Goal: Transaction & Acquisition: Purchase product/service

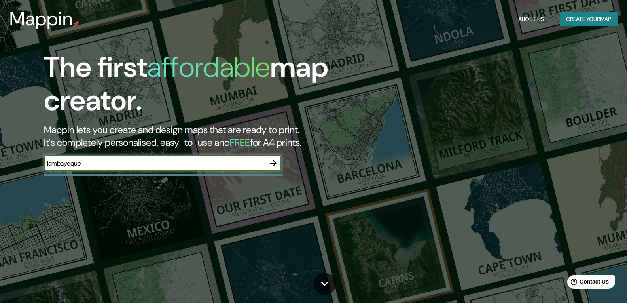
type input "lambayeque"
click at [244, 163] on input "lambayeque" at bounding box center [155, 163] width 222 height 9
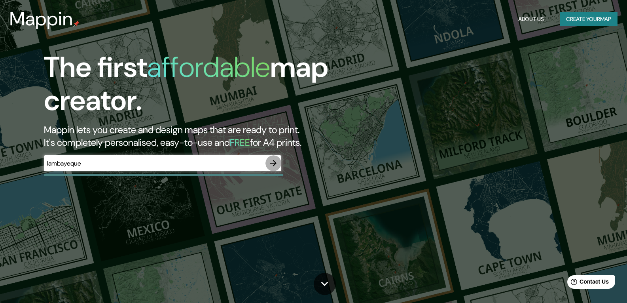
click at [277, 163] on icon "button" at bounding box center [273, 162] width 9 height 9
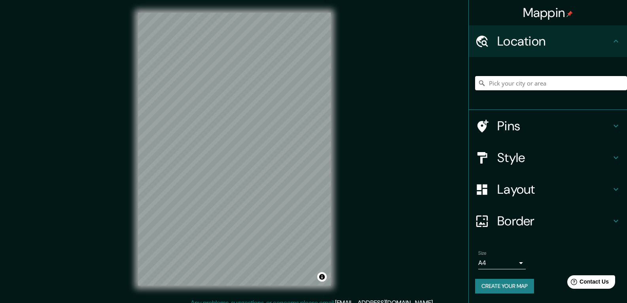
click at [519, 78] on input "Pick your city or area" at bounding box center [551, 83] width 152 height 14
click at [521, 78] on input "Pick your city or area" at bounding box center [551, 83] width 152 height 14
click at [543, 77] on input "Lambayeque, [GEOGRAPHIC_DATA], [GEOGRAPHIC_DATA]" at bounding box center [551, 83] width 152 height 14
click at [587, 80] on input "Lambayeque, [GEOGRAPHIC_DATA], [GEOGRAPHIC_DATA]" at bounding box center [551, 83] width 152 height 14
drag, startPoint x: 587, startPoint y: 80, endPoint x: 546, endPoint y: 80, distance: 41.1
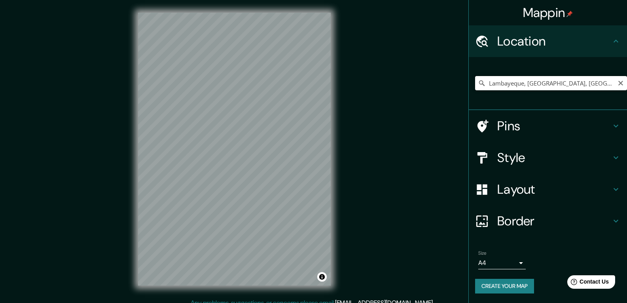
click at [546, 80] on input "Lambayeque, [GEOGRAPHIC_DATA], [GEOGRAPHIC_DATA]" at bounding box center [551, 83] width 152 height 14
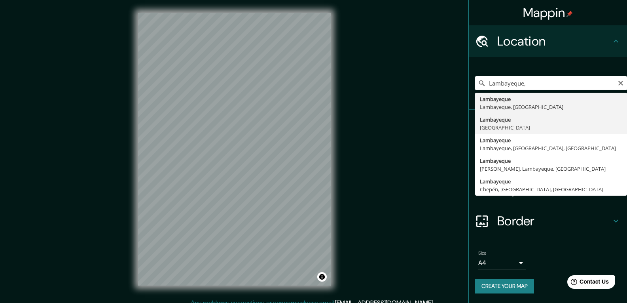
type input "Lambayeque, [GEOGRAPHIC_DATA]"
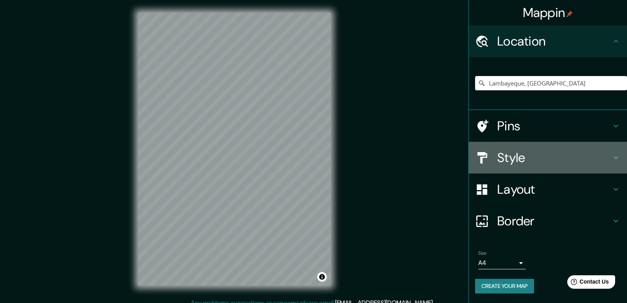
click at [527, 156] on h4 "Style" at bounding box center [554, 158] width 114 height 16
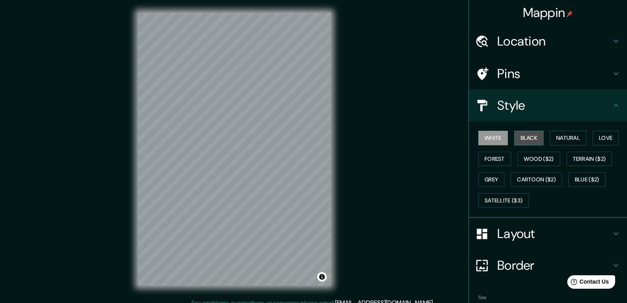
click at [522, 132] on button "Black" at bounding box center [529, 138] width 30 height 15
click at [566, 134] on button "Natural" at bounding box center [568, 138] width 36 height 15
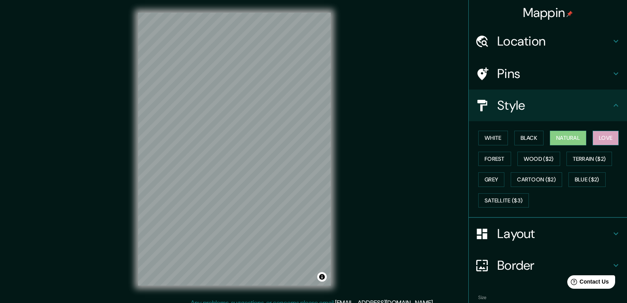
click at [609, 138] on button "Love" at bounding box center [606, 138] width 26 height 15
click at [496, 155] on button "Forest" at bounding box center [494, 159] width 33 height 15
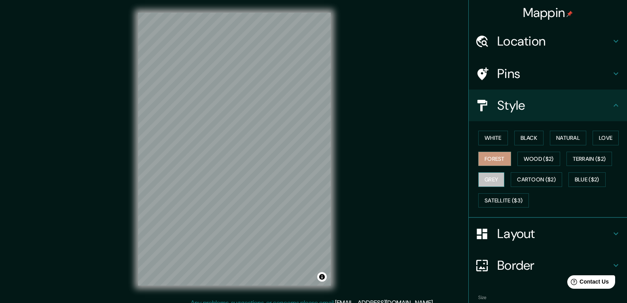
click at [489, 180] on button "Grey" at bounding box center [491, 179] width 26 height 15
click at [504, 202] on button "Satellite ($3)" at bounding box center [503, 200] width 51 height 15
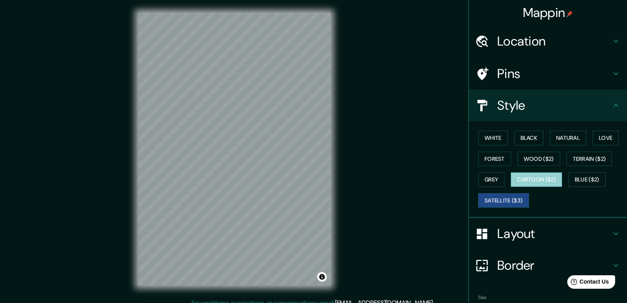
click at [526, 183] on button "Cartoon ($2)" at bounding box center [536, 179] width 51 height 15
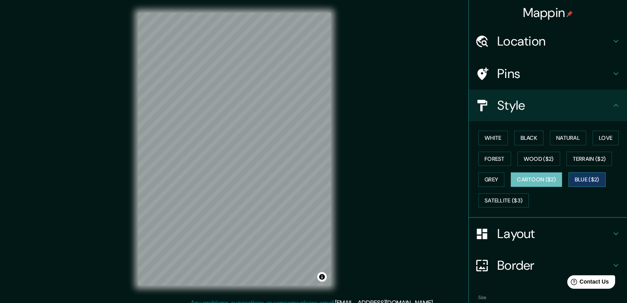
click at [576, 179] on button "Blue ($2)" at bounding box center [587, 179] width 37 height 15
click at [585, 147] on div "White Black Natural Love Forest Wood ($2) Terrain ($2) Grey Cartoon ($2) Blue (…" at bounding box center [551, 168] width 152 height 83
click at [584, 155] on button "Terrain ($2)" at bounding box center [590, 159] width 46 height 15
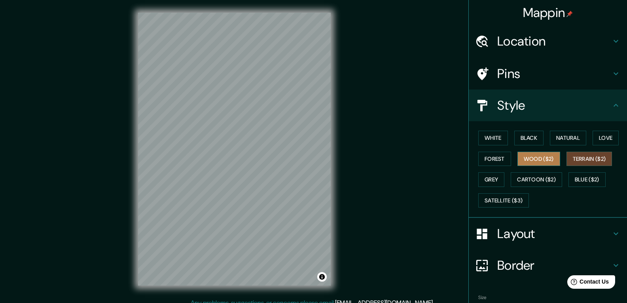
click at [548, 156] on button "Wood ($2)" at bounding box center [539, 159] width 43 height 15
click at [517, 229] on h4 "Layout" at bounding box center [554, 234] width 114 height 16
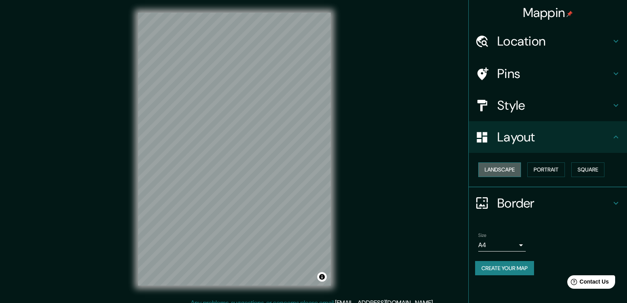
click at [507, 172] on button "Landscape" at bounding box center [499, 169] width 43 height 15
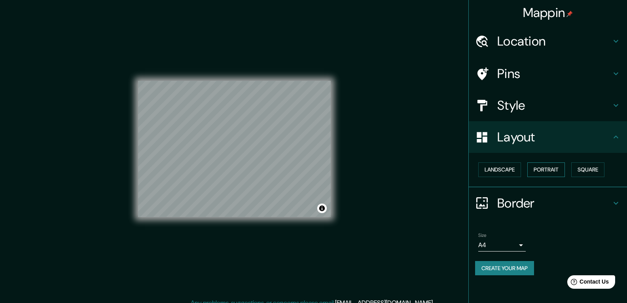
click at [546, 170] on button "Portrait" at bounding box center [546, 169] width 38 height 15
